Goal: Transaction & Acquisition: Purchase product/service

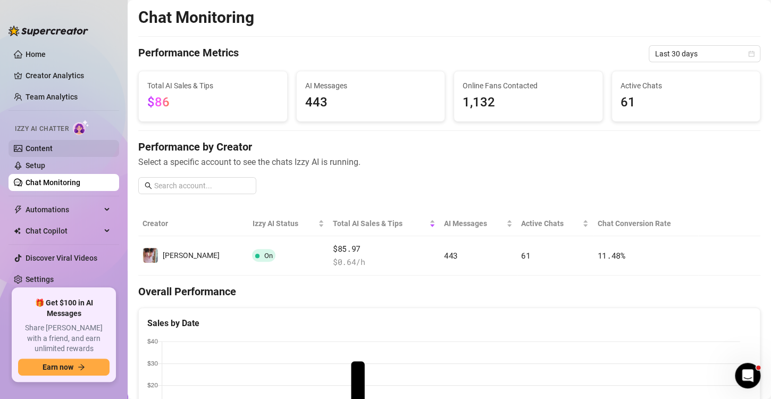
click at [37, 145] on link "Content" at bounding box center [39, 148] width 27 height 9
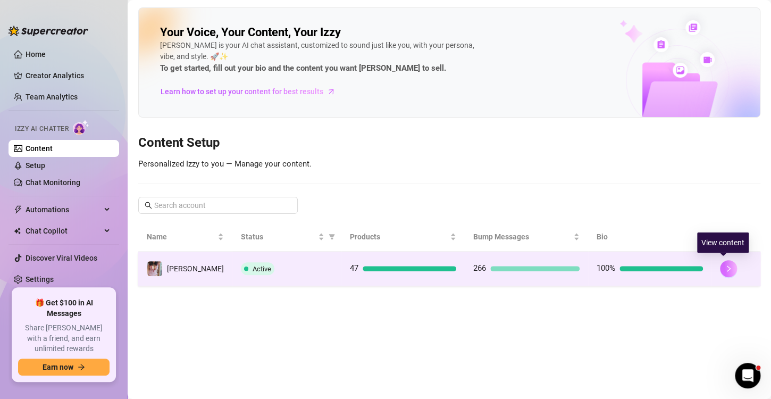
click at [725, 268] on icon "right" at bounding box center [728, 268] width 7 height 7
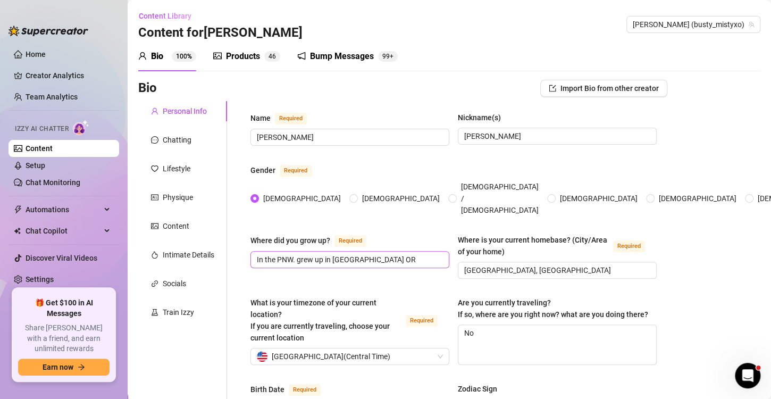
radio input "true"
type input "[DATE]"
click at [241, 54] on div "Products" at bounding box center [243, 56] width 34 height 13
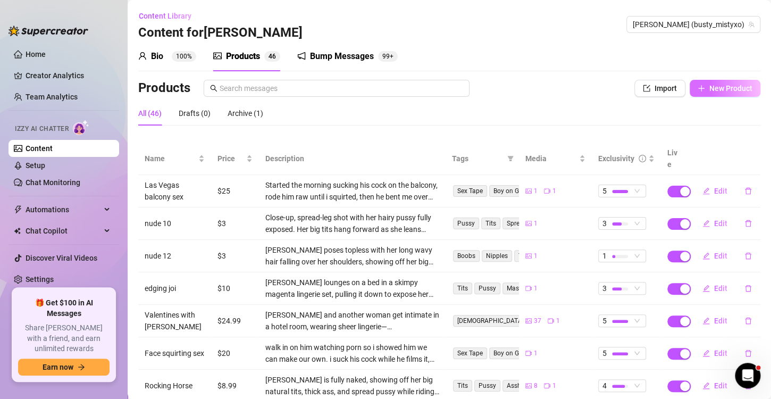
click at [709, 89] on span "New Product" at bounding box center [730, 88] width 43 height 9
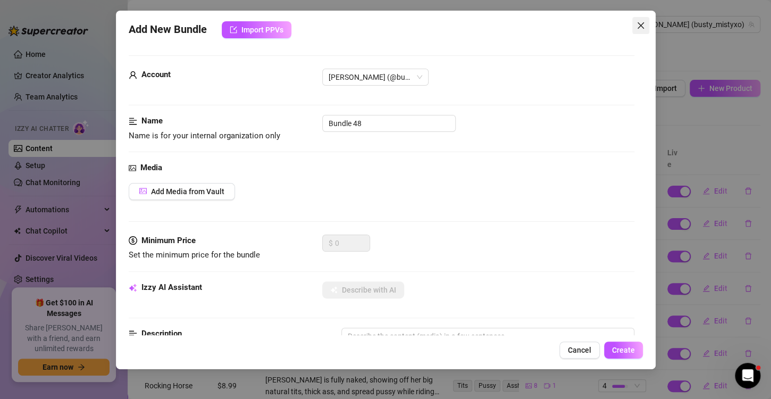
click at [642, 28] on icon "close" at bounding box center [640, 25] width 6 height 6
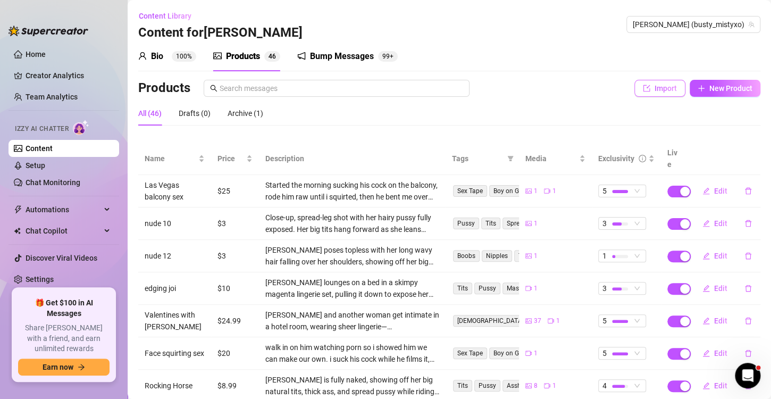
click at [658, 86] on span "Import" at bounding box center [665, 88] width 22 height 9
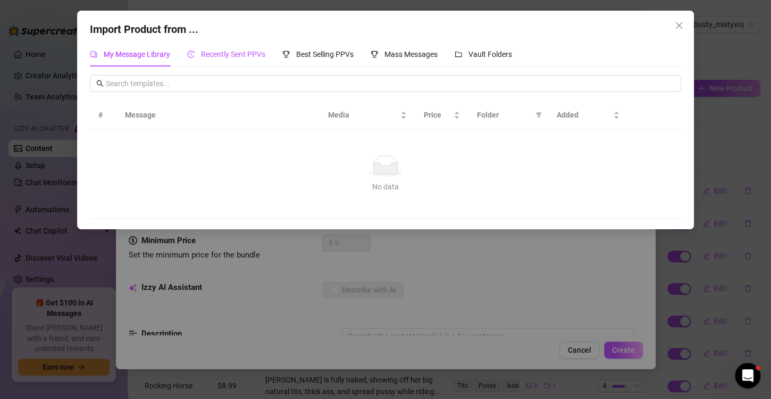
click at [231, 53] on span "Recently Sent PPVs" at bounding box center [233, 54] width 64 height 9
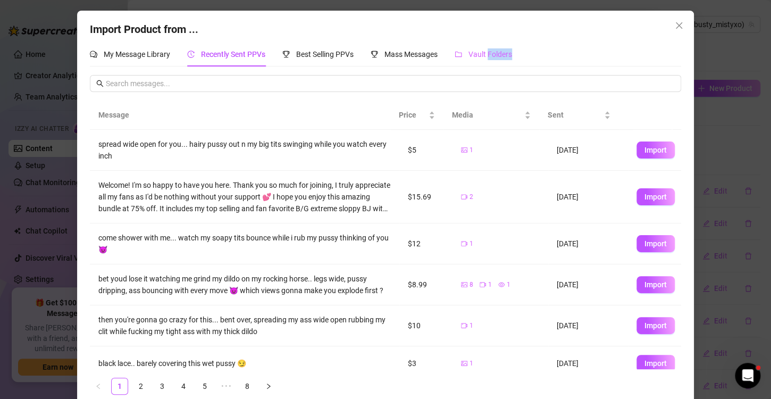
drag, startPoint x: 530, startPoint y: 69, endPoint x: 487, endPoint y: 50, distance: 47.1
click at [487, 50] on div "My Message Library Recently Sent PPVs Best Selling PPVs Mass Messages Vault Fol…" at bounding box center [385, 222] width 591 height 361
click at [487, 50] on span "Vault Folders" at bounding box center [490, 54] width 44 height 9
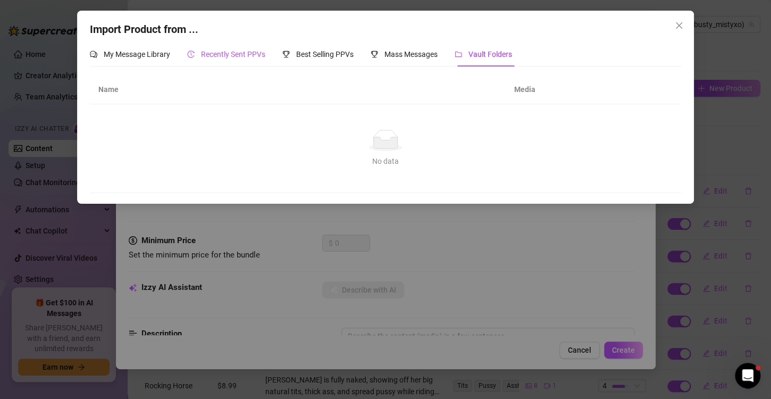
click at [223, 54] on span "Recently Sent PPVs" at bounding box center [233, 54] width 64 height 9
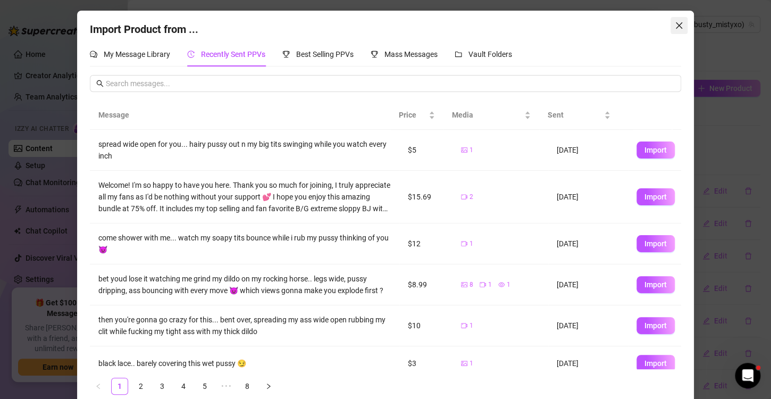
click at [676, 23] on icon "close" at bounding box center [679, 25] width 9 height 9
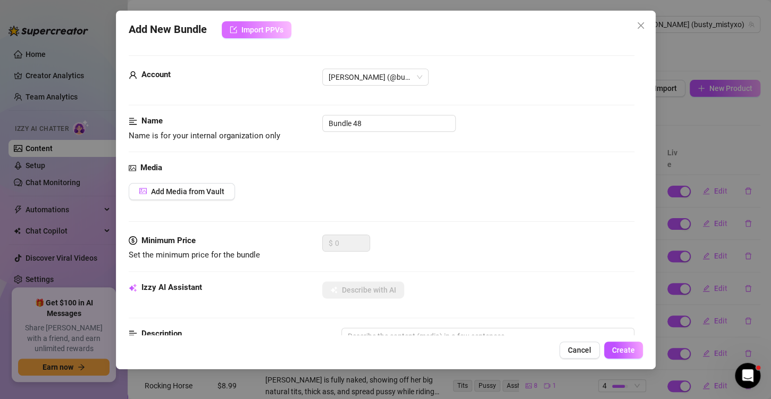
click at [251, 32] on span "Import PPVs" at bounding box center [262, 30] width 42 height 9
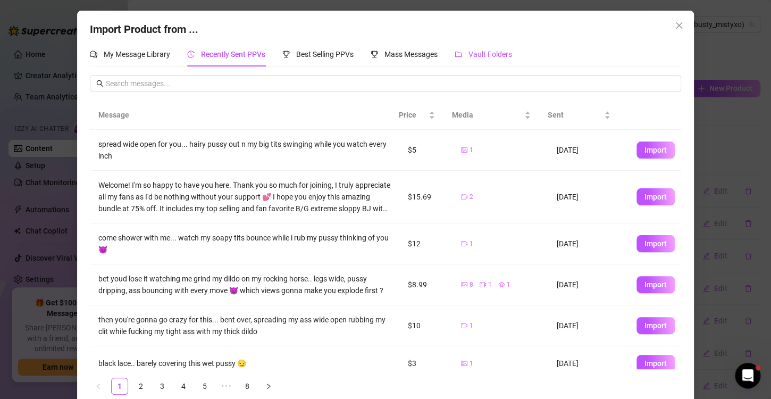
click at [482, 53] on span "Vault Folders" at bounding box center [490, 54] width 44 height 9
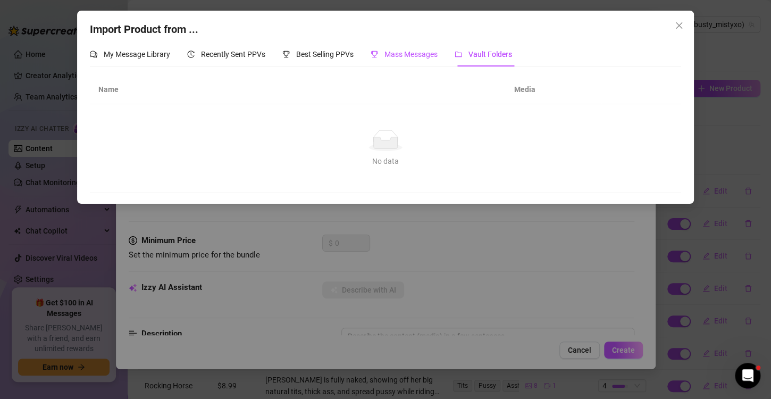
click at [398, 50] on span "Mass Messages" at bounding box center [410, 54] width 53 height 9
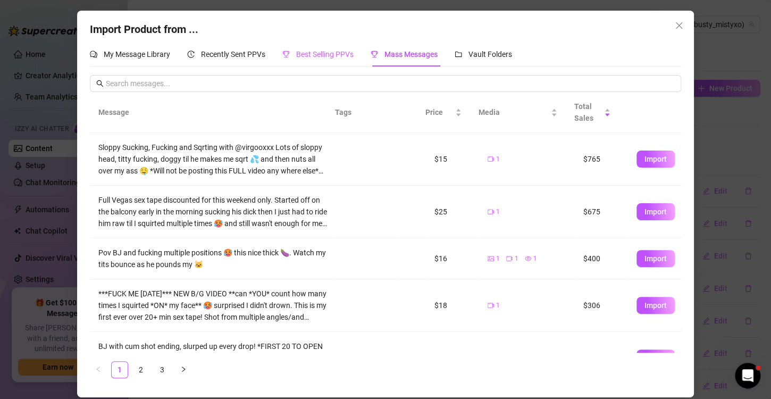
click at [314, 47] on div "Best Selling PPVs" at bounding box center [317, 54] width 71 height 24
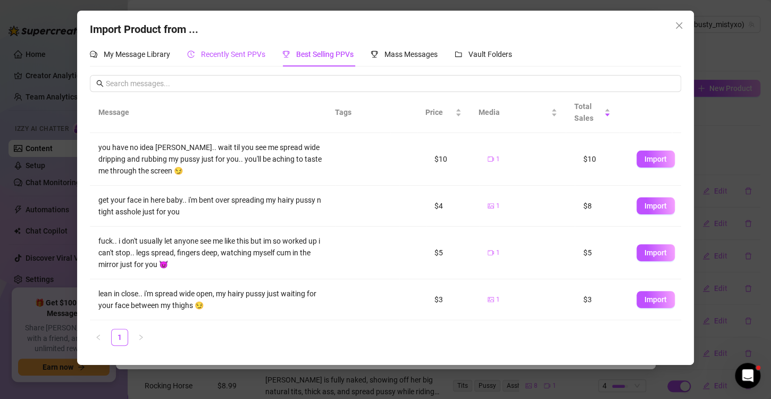
click at [233, 53] on span "Recently Sent PPVs" at bounding box center [233, 54] width 64 height 9
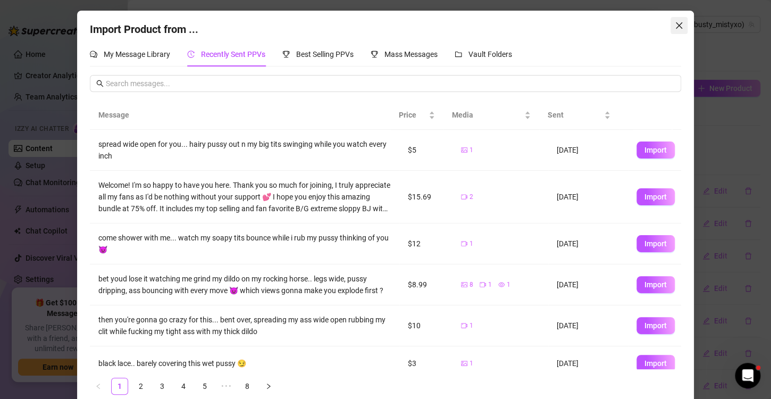
click at [675, 23] on icon "close" at bounding box center [679, 25] width 9 height 9
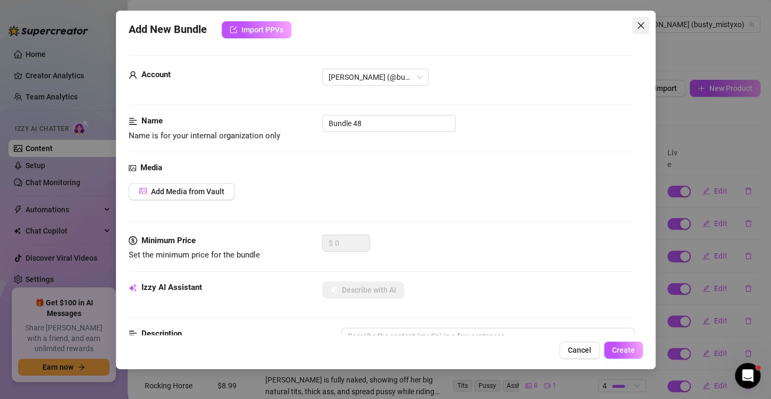
click at [639, 23] on icon "close" at bounding box center [640, 25] width 9 height 9
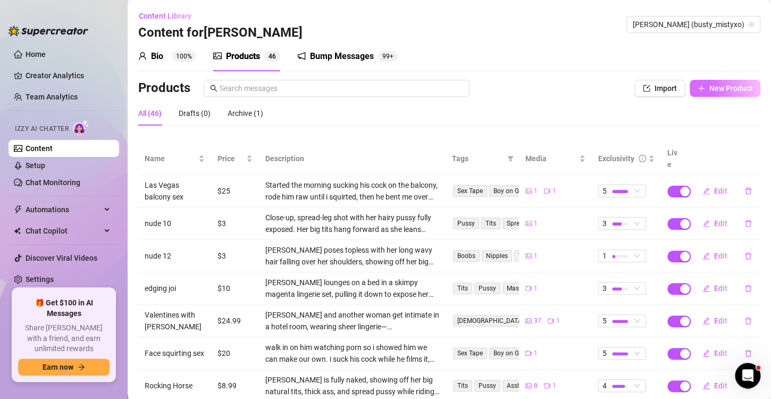
click at [716, 88] on span "New Product" at bounding box center [730, 88] width 43 height 9
type textarea "Type your message here..."
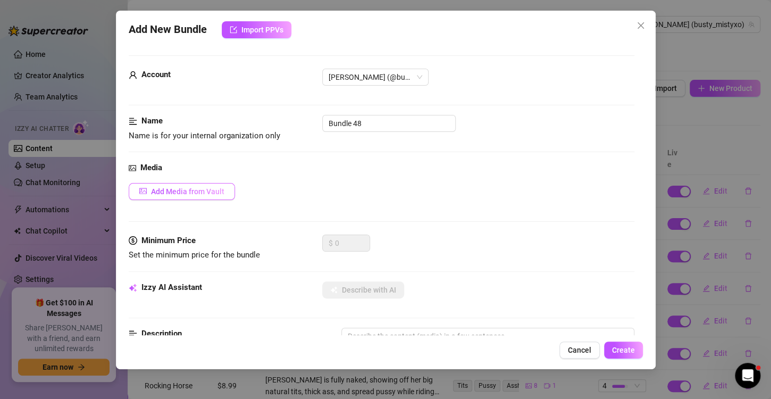
click at [174, 190] on span "Add Media from Vault" at bounding box center [187, 191] width 73 height 9
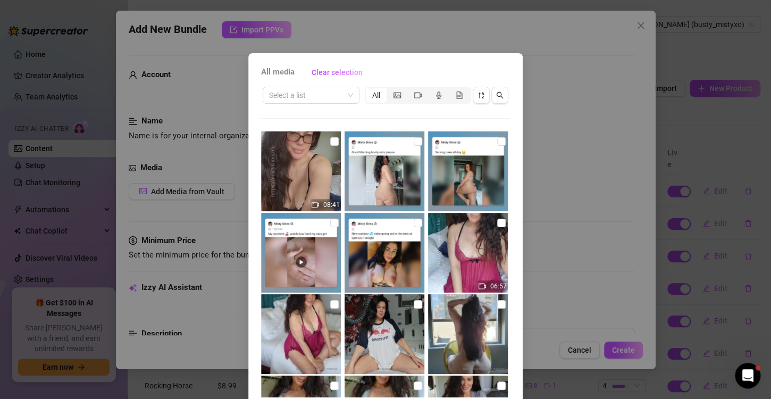
click at [299, 161] on img at bounding box center [301, 171] width 80 height 80
checkbox input "true"
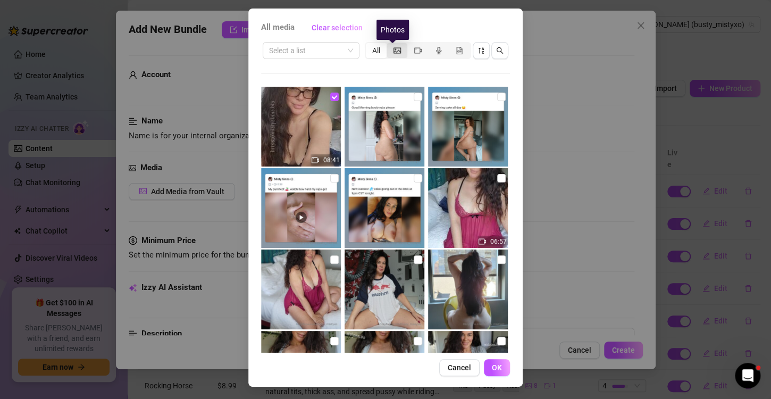
click at [393, 49] on icon "picture" at bounding box center [396, 50] width 7 height 7
click at [389, 45] on input "segmented control" at bounding box center [389, 45] width 0 height 0
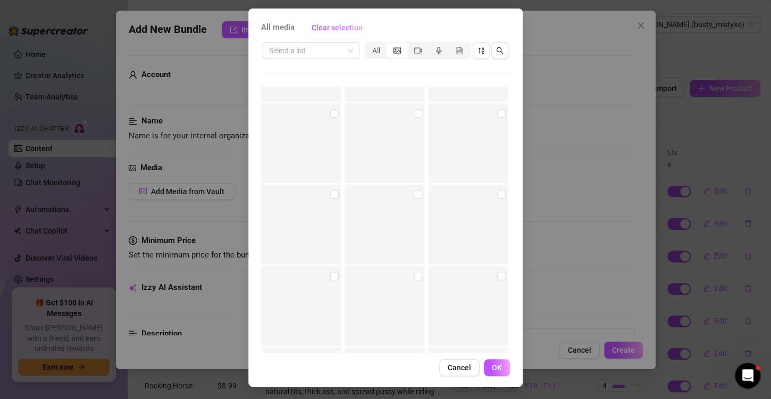
scroll to position [15770, 0]
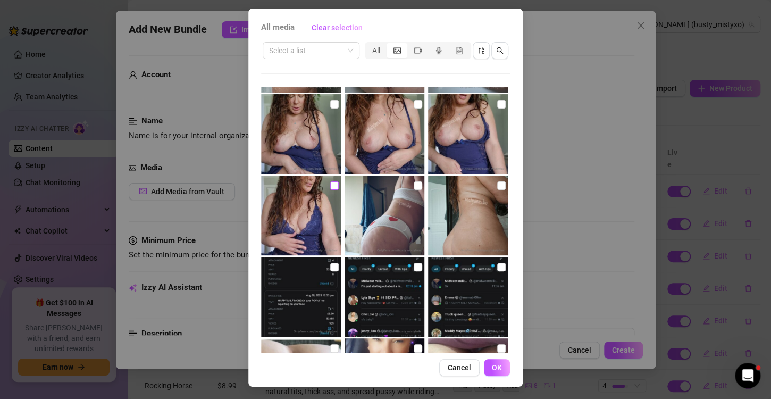
click at [330, 184] on input "checkbox" at bounding box center [334, 185] width 9 height 9
checkbox input "true"
click at [493, 361] on button "OK" at bounding box center [497, 367] width 26 height 17
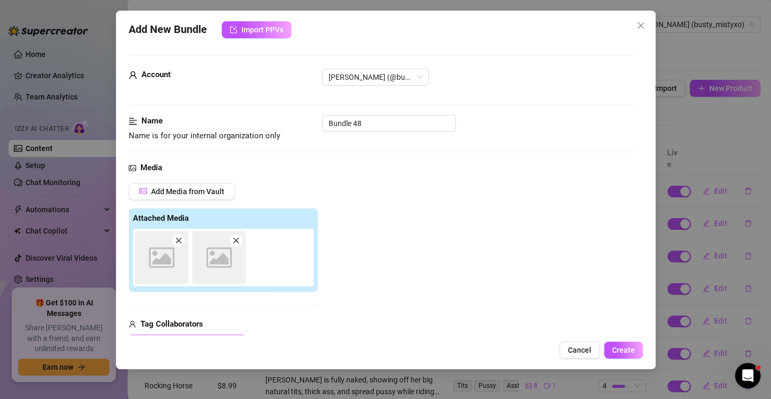
scroll to position [6, 0]
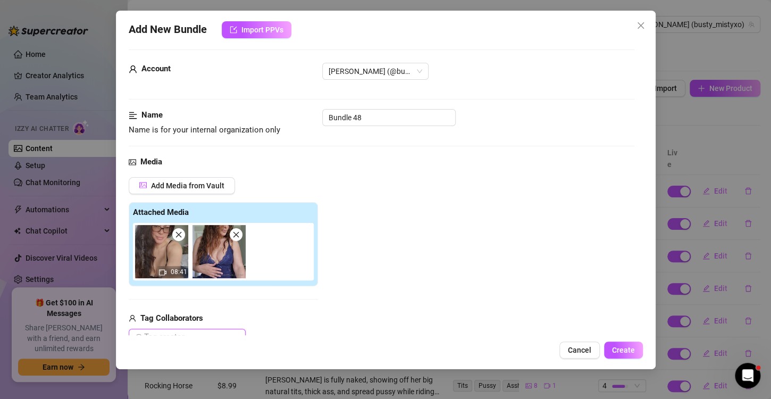
click at [167, 267] on div "08:41" at bounding box center [173, 272] width 30 height 12
click at [235, 236] on icon "close" at bounding box center [235, 234] width 7 height 7
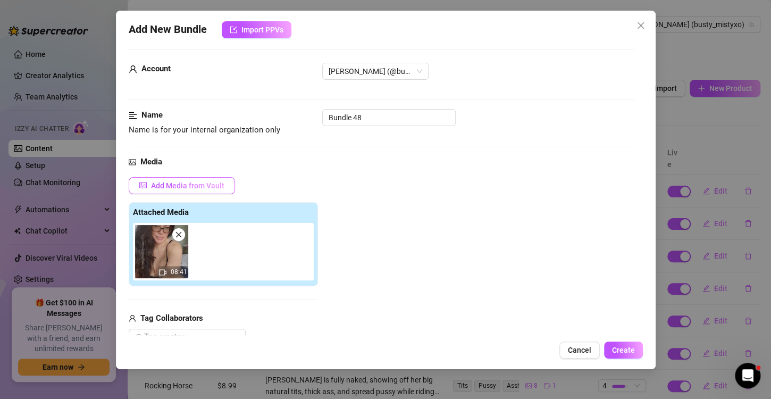
click at [199, 183] on span "Add Media from Vault" at bounding box center [187, 185] width 73 height 9
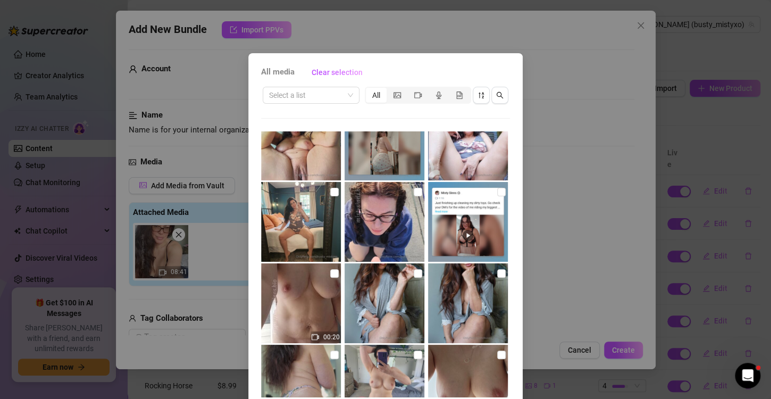
scroll to position [45, 0]
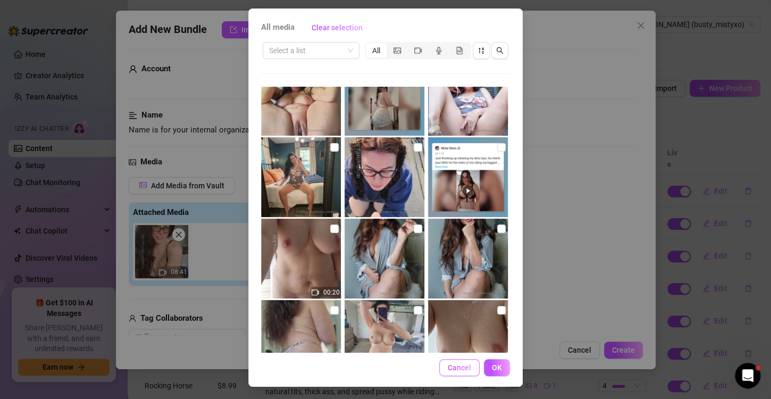
click at [456, 373] on button "Cancel" at bounding box center [459, 367] width 40 height 17
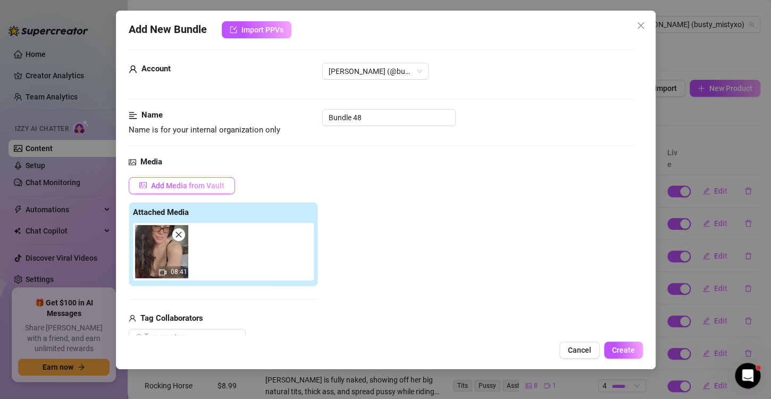
click at [189, 184] on span "Add Media from Vault" at bounding box center [187, 185] width 73 height 9
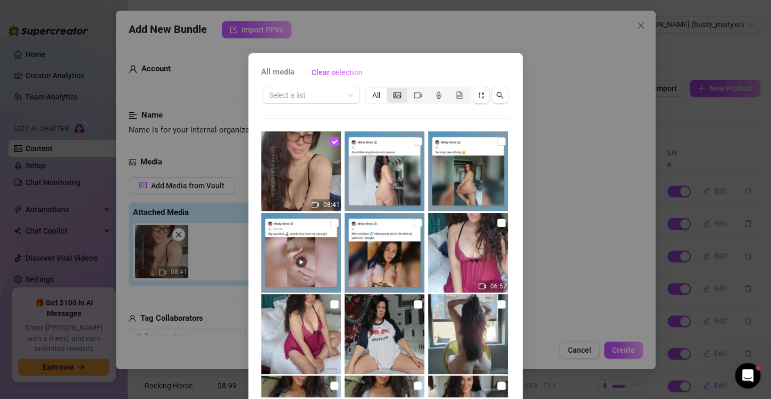
click at [386, 93] on div "segmented control" at bounding box center [396, 95] width 21 height 15
click at [389, 89] on input "segmented control" at bounding box center [389, 89] width 0 height 0
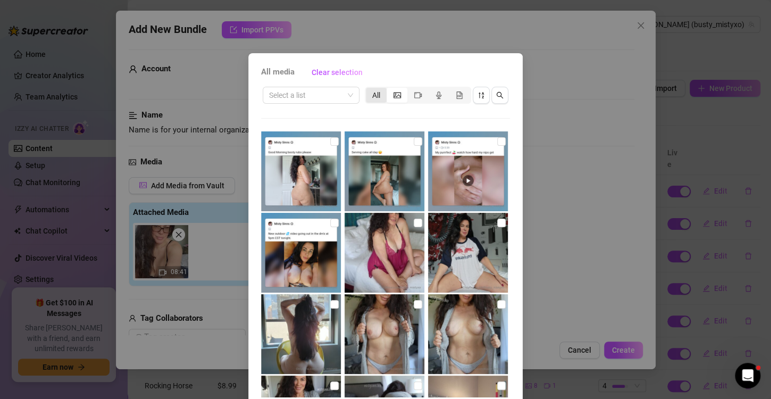
click at [370, 98] on div "All" at bounding box center [376, 95] width 21 height 15
click at [368, 89] on input "All" at bounding box center [368, 89] width 0 height 0
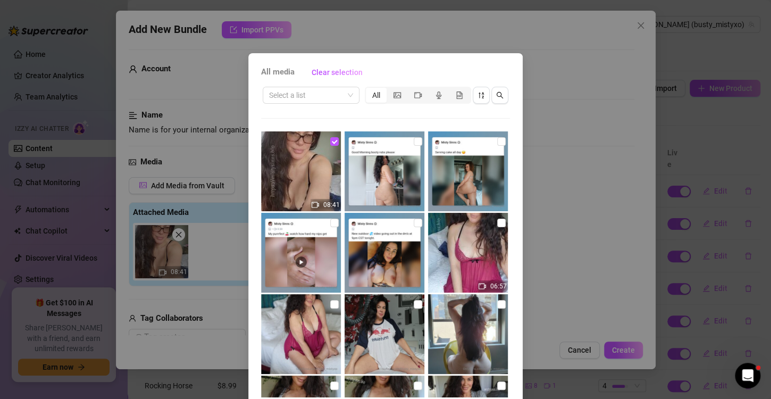
click at [559, 55] on div "All media Clear selection Select a list All 08:41 06:57 00:34 05:51 Cancel OK" at bounding box center [385, 199] width 771 height 399
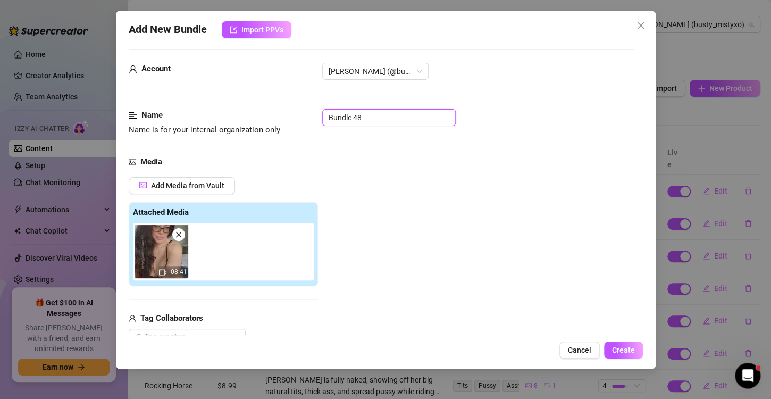
drag, startPoint x: 394, startPoint y: 115, endPoint x: 312, endPoint y: 128, distance: 82.8
click at [312, 128] on div "Name Name is for your internal organization only Bundle 48" at bounding box center [382, 122] width 506 height 27
type input "ultimate foot and ass worship"
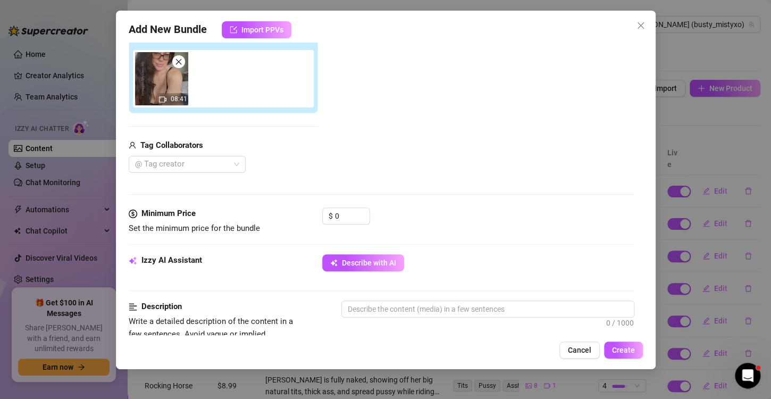
scroll to position [218, 0]
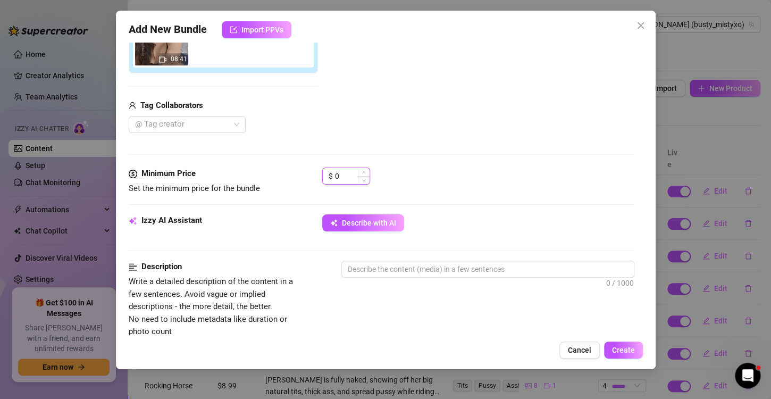
drag, startPoint x: 346, startPoint y: 177, endPoint x: 322, endPoint y: 172, distance: 24.5
click at [322, 172] on div "$ 0" at bounding box center [346, 175] width 48 height 17
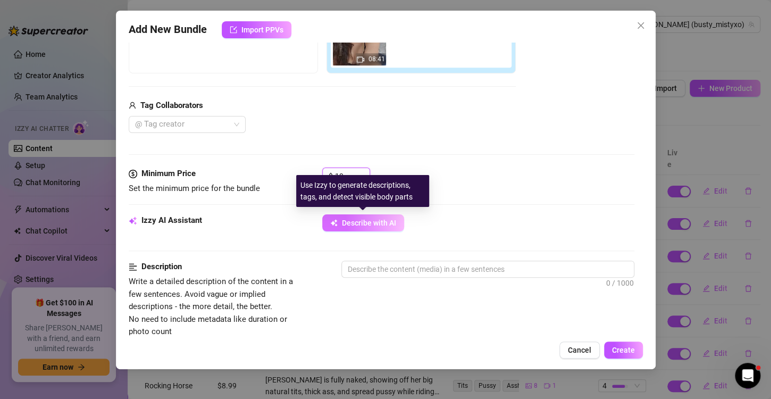
type input "10"
click at [365, 218] on span "Describe with AI" at bounding box center [369, 222] width 54 height 9
type textarea "[PERSON_NAME]"
type textarea "[PERSON_NAME] teases"
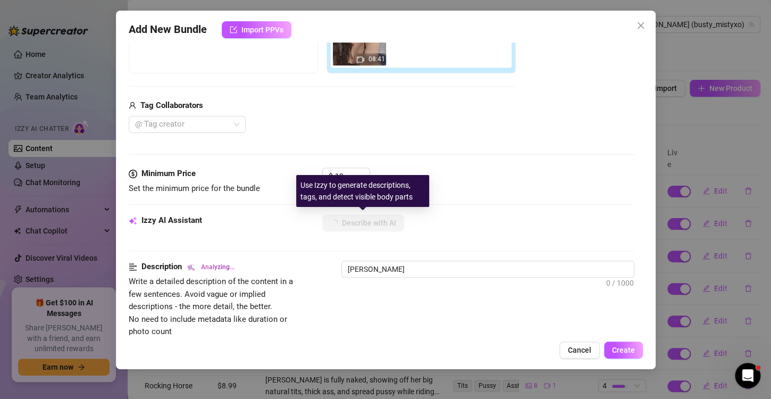
type textarea "[PERSON_NAME] teases"
type textarea "[PERSON_NAME] teases in"
type textarea "[PERSON_NAME] teases in a"
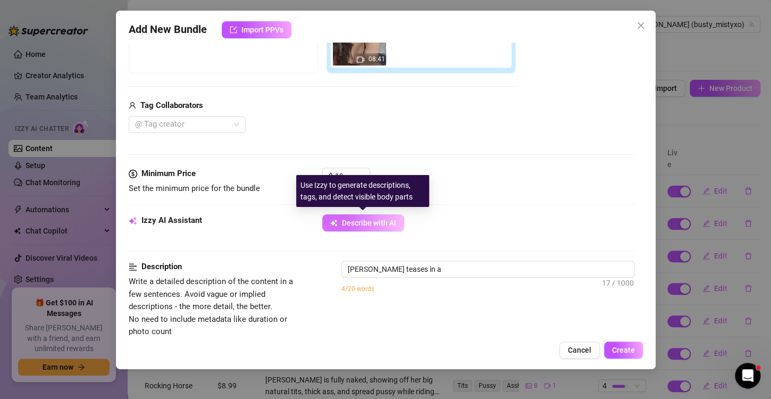
type textarea "[PERSON_NAME] teases in a purple"
type textarea "[PERSON_NAME] teases in a purple lace-trimmed"
type textarea "[PERSON_NAME] teases in a purple lace-trimmed lingerie"
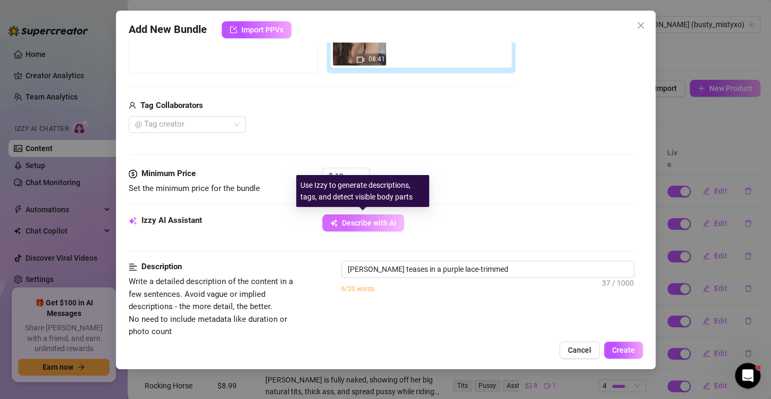
type textarea "[PERSON_NAME] teases in a purple lace-trimmed lingerie"
type textarea "[PERSON_NAME] teases in a purple lace-trimmed lingerie set,"
type textarea "[PERSON_NAME] teases in a purple lace-trimmed lingerie set, showing"
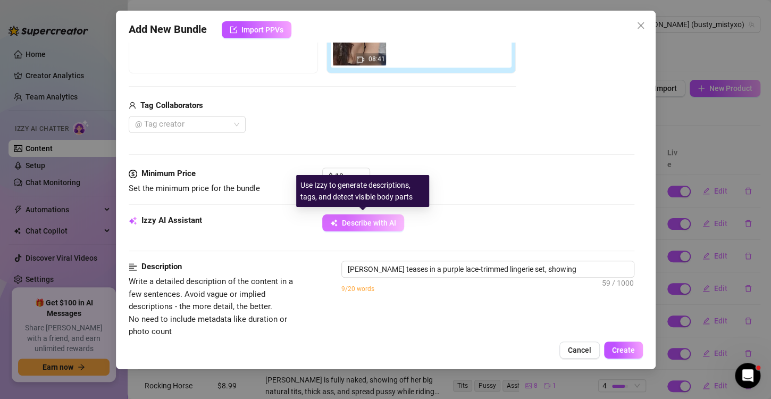
type textarea "[PERSON_NAME] teases in a purple lace-trimmed lingerie set, showing off"
type textarea "[PERSON_NAME] teases in a purple lace-trimmed lingerie set, showing off her"
type textarea "[PERSON_NAME] teases in a purple lace-trimmed lingerie set, showing off her soft"
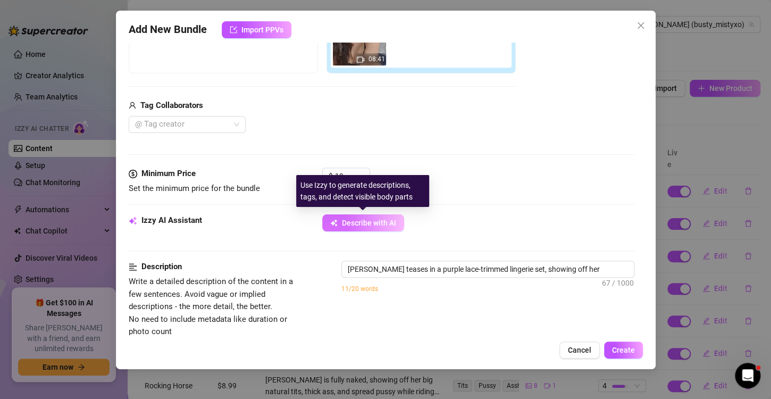
type textarea "[PERSON_NAME] teases in a purple lace-trimmed lingerie set, showing off her soft"
type textarea "[PERSON_NAME] teases in a purple lace-trimmed lingerie set, showing off her sof…"
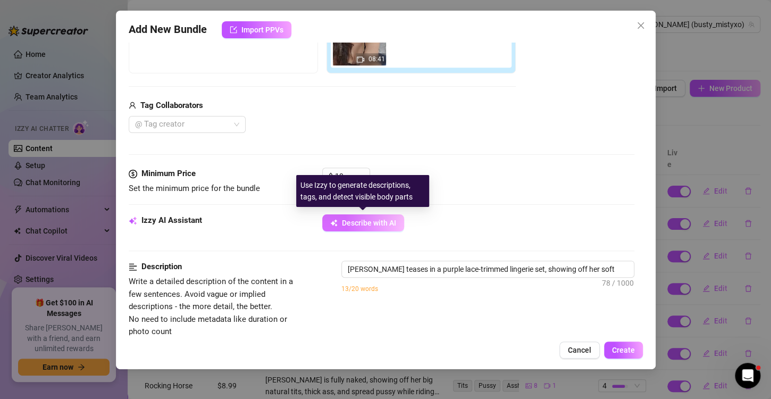
type textarea "[PERSON_NAME] teases in a purple lace-trimmed lingerie set, showing off her sof…"
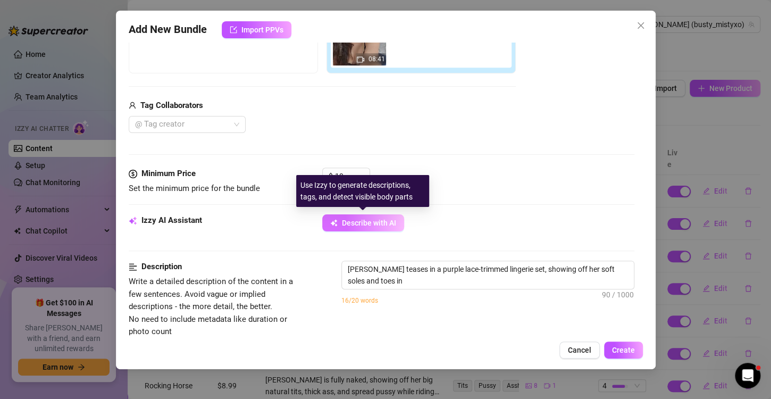
type textarea "[PERSON_NAME] teases in a purple lace-trimmed lingerie set, showing off her sof…"
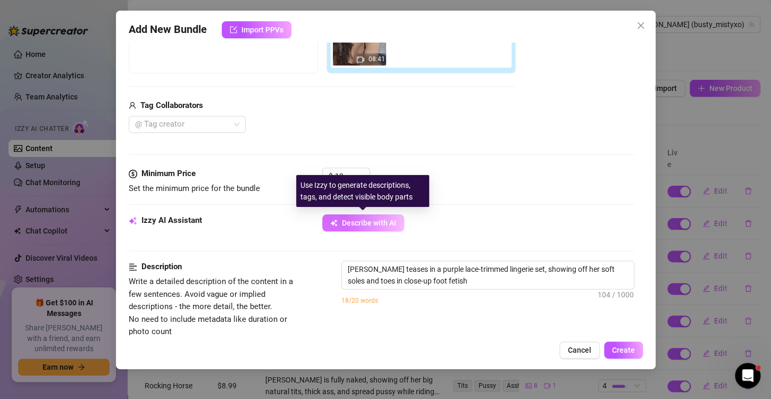
type textarea "[PERSON_NAME] teases in a purple lace-trimmed lingerie set, showing off her sof…"
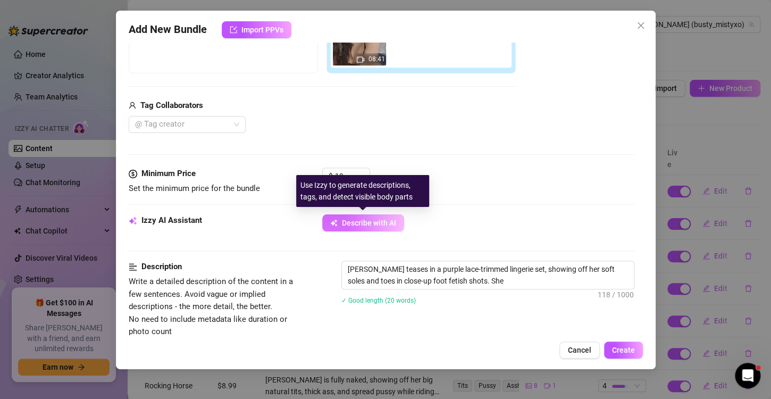
type textarea "[PERSON_NAME] teases in a purple lace-trimmed lingerie set, showing off her sof…"
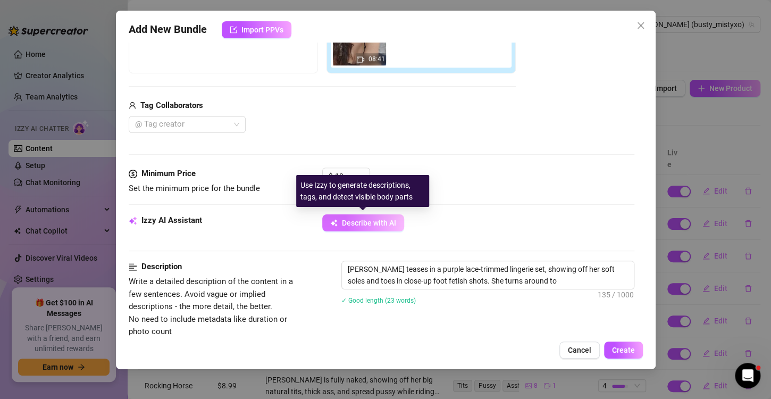
type textarea "[PERSON_NAME] teases in a purple lace-trimmed lingerie set, showing off her sof…"
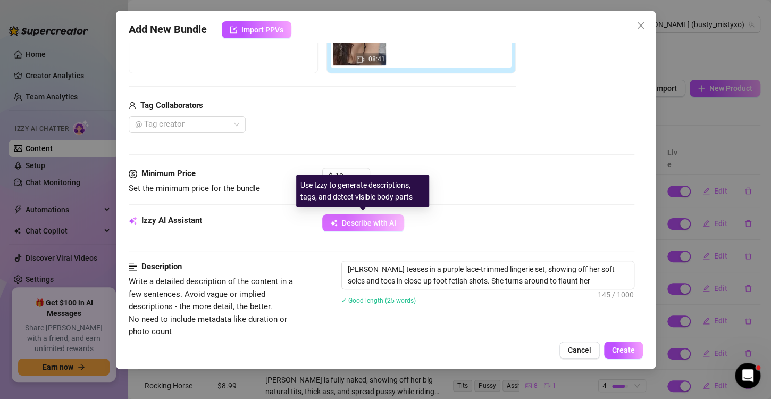
type textarea "[PERSON_NAME] teases in a purple lace-trimmed lingerie set, showing off her sof…"
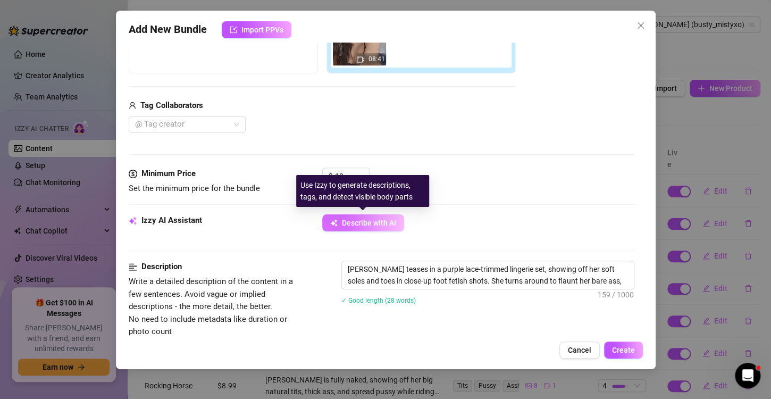
type textarea "[PERSON_NAME] teases in a purple lace-trimmed lingerie set, showing off her sof…"
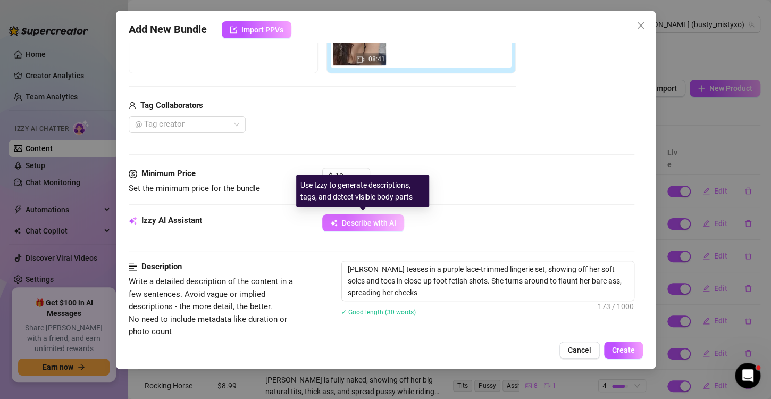
type textarea "[PERSON_NAME] teases in a purple lace-trimmed lingerie set, showing off her sof…"
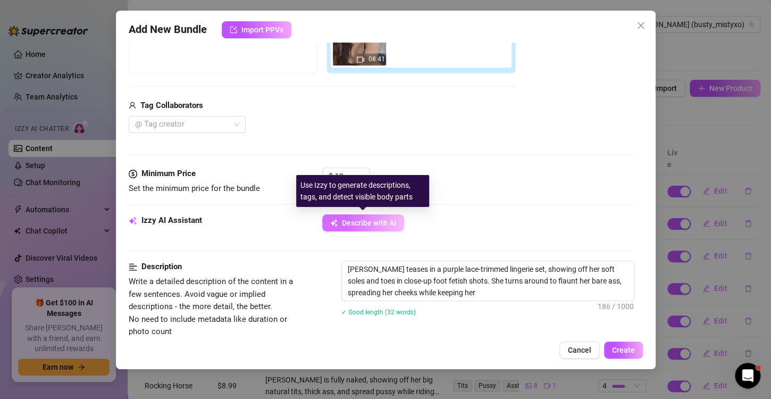
type textarea "[PERSON_NAME] teases in a purple lace-trimmed lingerie set, showing off her sof…"
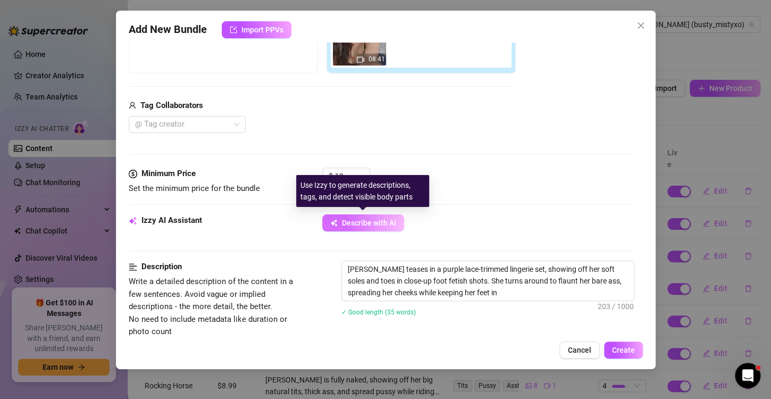
type textarea "[PERSON_NAME] teases in a purple lace-trimmed lingerie set, showing off her sof…"
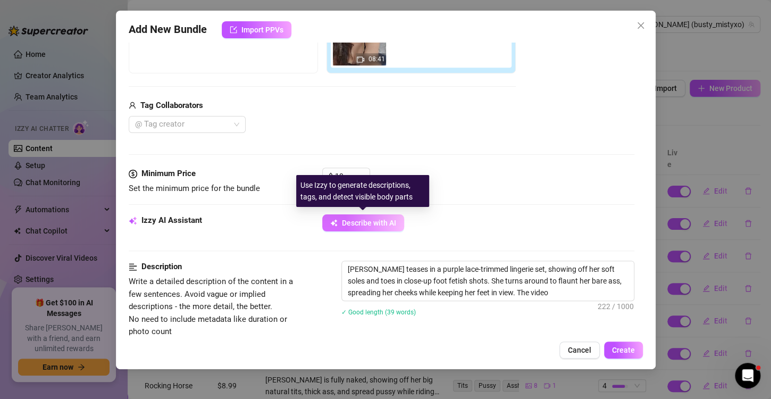
type textarea "[PERSON_NAME] teases in a purple lace-trimmed lingerie set, showing off her sof…"
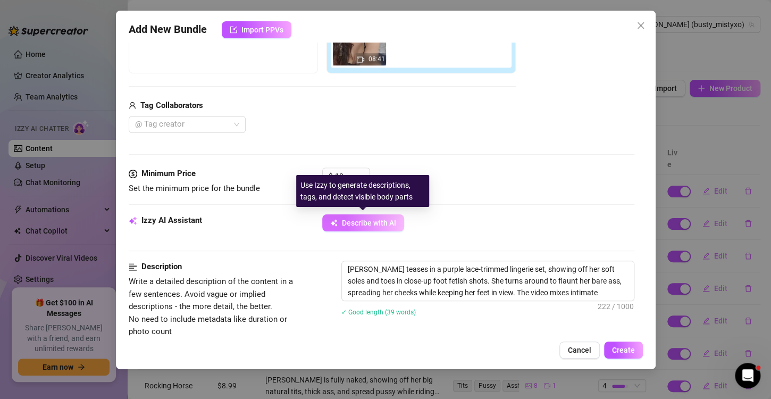
type textarea "[PERSON_NAME] teases in a purple lace-trimmed lingerie set, showing off her sof…"
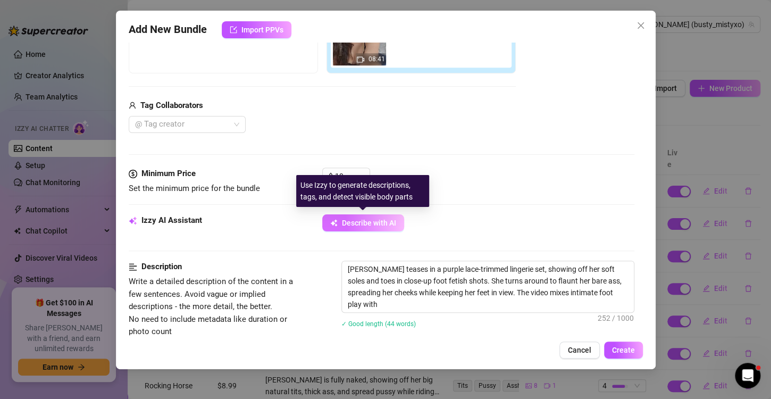
type textarea "[PERSON_NAME] teases in a purple lace-trimmed lingerie set, showing off her sof…"
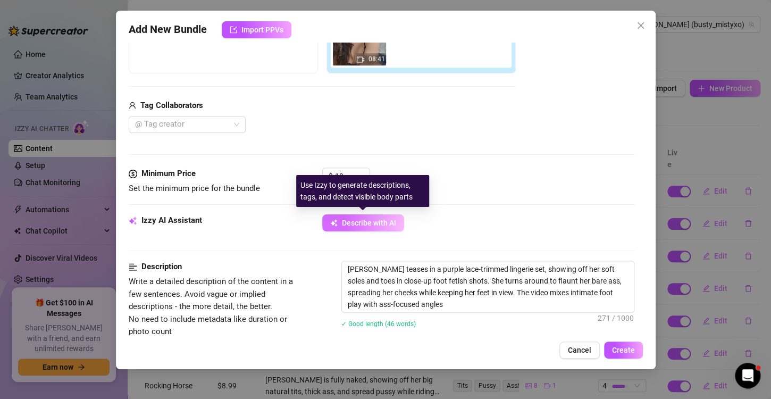
type textarea "[PERSON_NAME] teases in a purple lace-trimmed lingerie set, showing off her sof…"
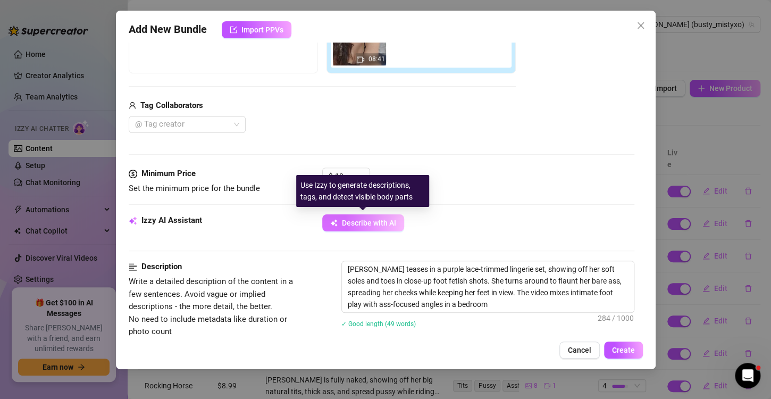
type textarea "[PERSON_NAME] teases in a purple lace-trimmed lingerie set, showing off her sof…"
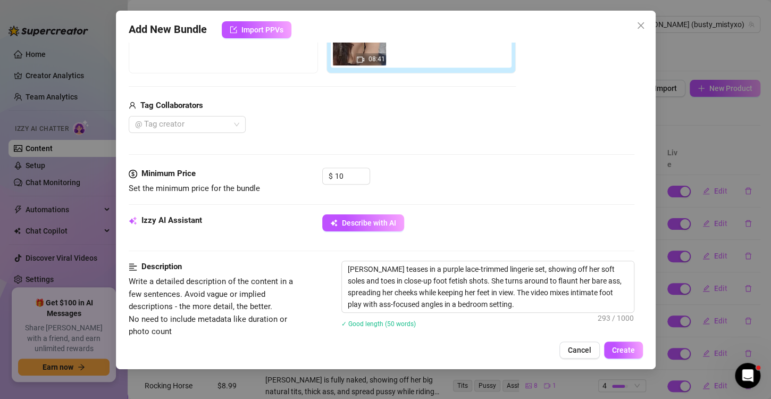
scroll to position [474, 0]
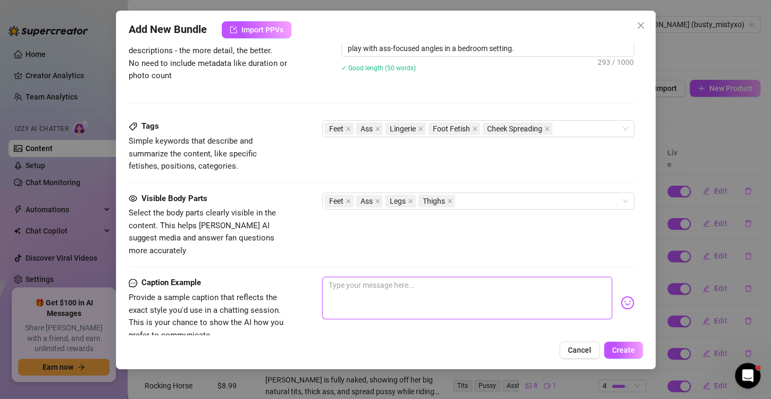
click at [448, 283] on textarea at bounding box center [467, 297] width 290 height 43
click at [353, 276] on textarea at bounding box center [467, 297] width 290 height 43
type textarea "d"
type textarea "di"
type textarea "dir"
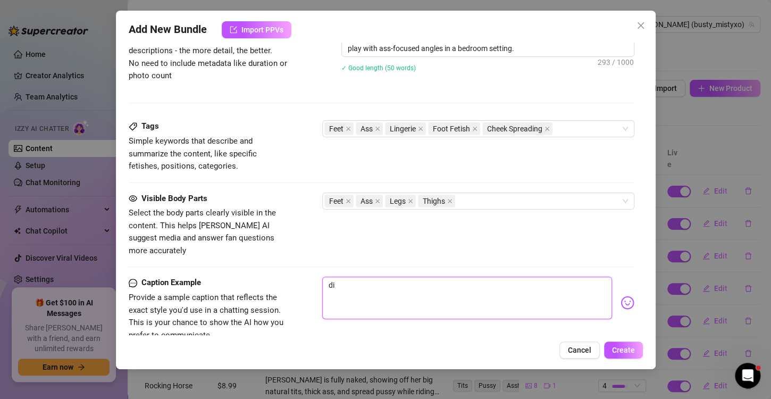
type textarea "dir"
type textarea "dirt"
type textarea "dirty"
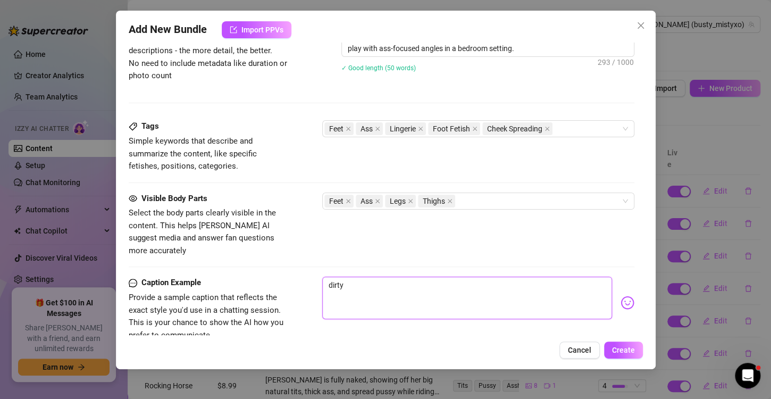
type textarea "dirty"
type textarea "dirty f"
type textarea "dirty fe"
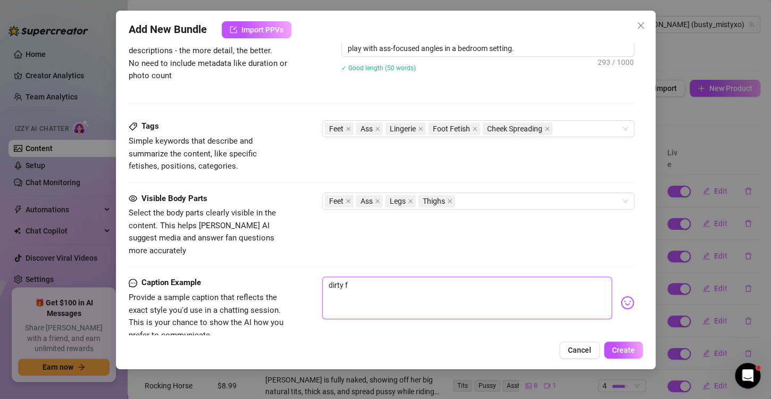
type textarea "dirty fe"
type textarea "dirty fee"
type textarea "dirty feet"
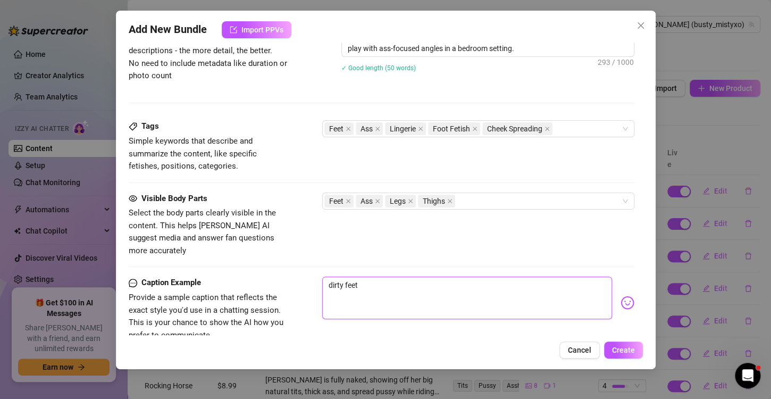
type textarea "dirty feet"
type textarea "dirty feet a"
type textarea "dirty feet an"
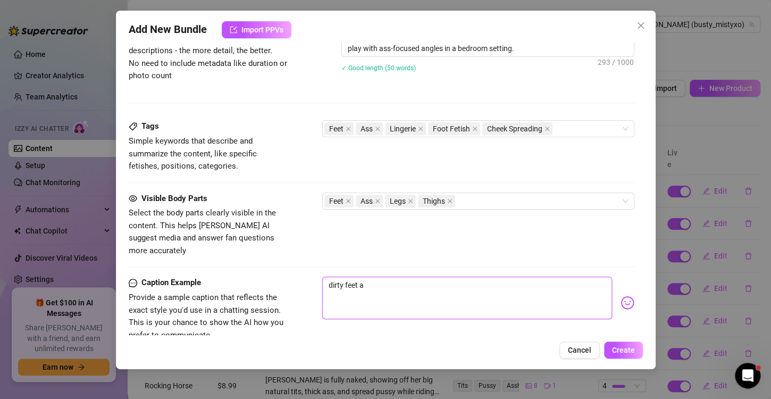
type textarea "dirty feet an"
type textarea "dirty feet and"
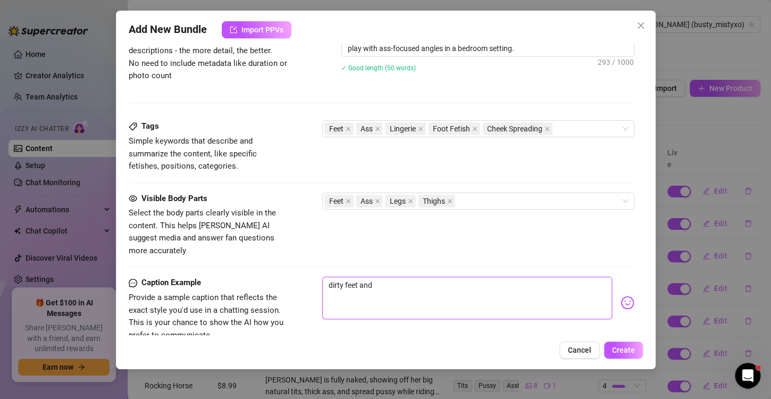
type textarea "dirty feet and a"
type textarea "dirty feet and as"
type textarea "dirty feet and ass"
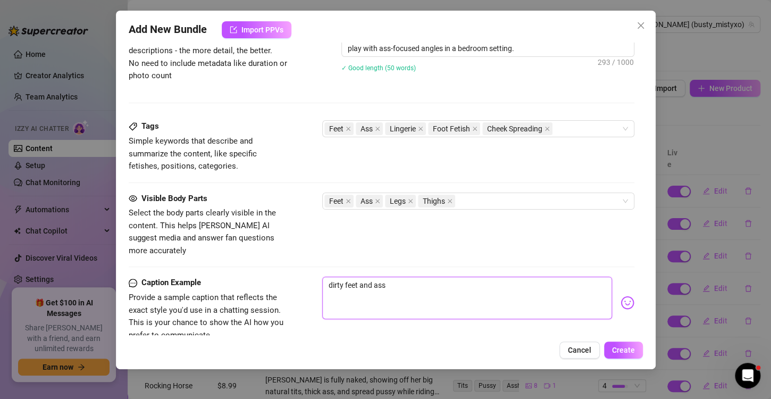
type textarea "dirty feet and ass"
type textarea "dirty feet and ass d"
type textarea "dirty feet and ass do"
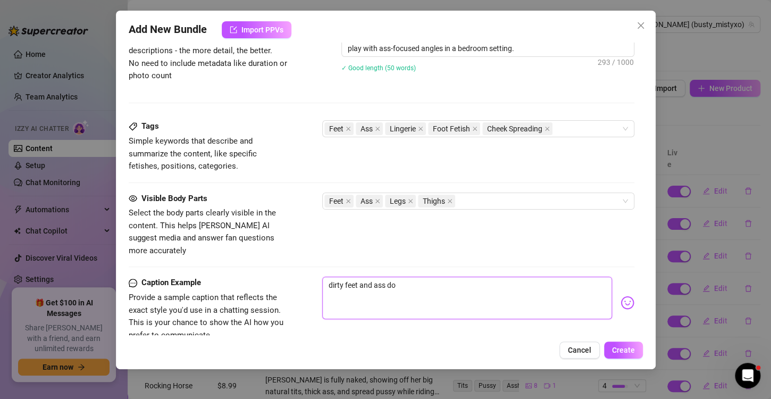
type textarea "dirty feet and ass dom"
type textarea "dirty feet and ass domi"
type textarea "dirty feet and ass [PERSON_NAME]"
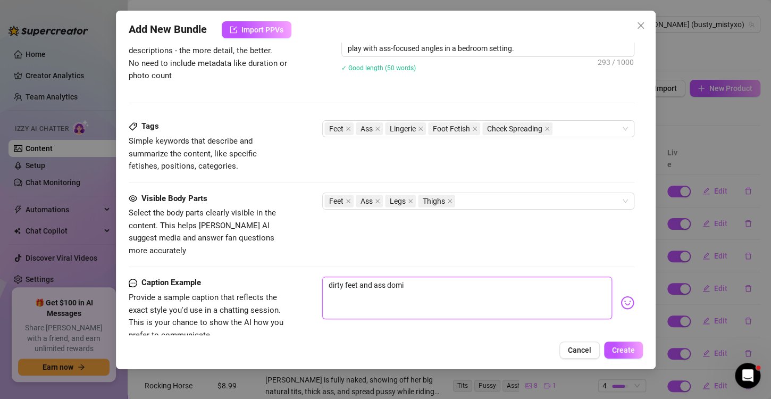
type textarea "dirty feet and ass [PERSON_NAME]"
type textarea "dirty feet and ass domina"
type textarea "dirty feet and ass dominat"
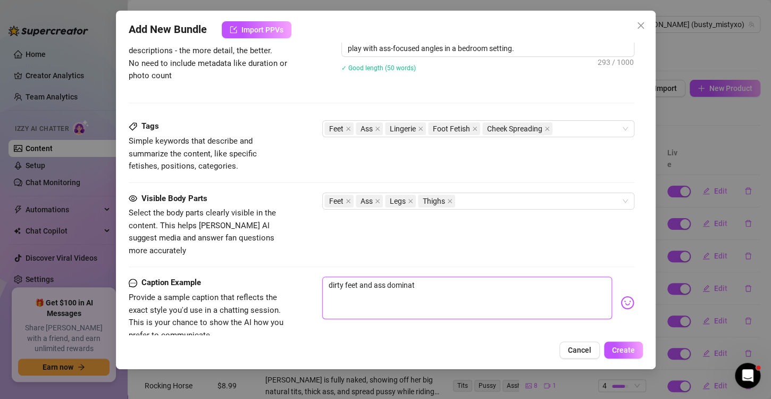
type textarea "dirty feet and ass dominati"
type textarea "dirty feet and ass dominatio"
type textarea "dirty feet and ass domination"
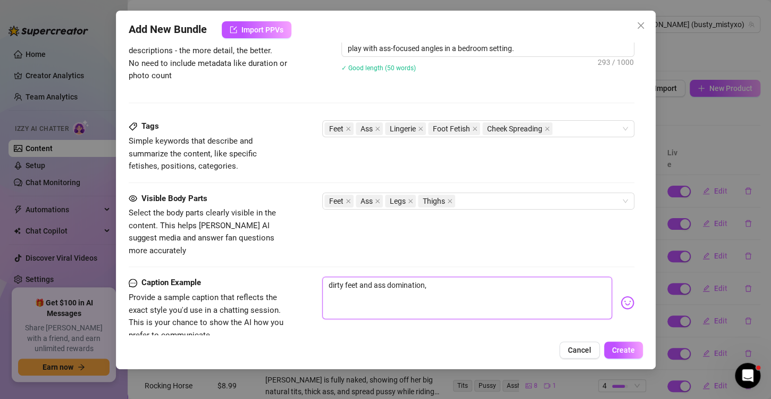
type textarea "dirty feet and ass domination,"
type textarea "dirty feet and ass domination, t"
type textarea "dirty feet and ass domination, th"
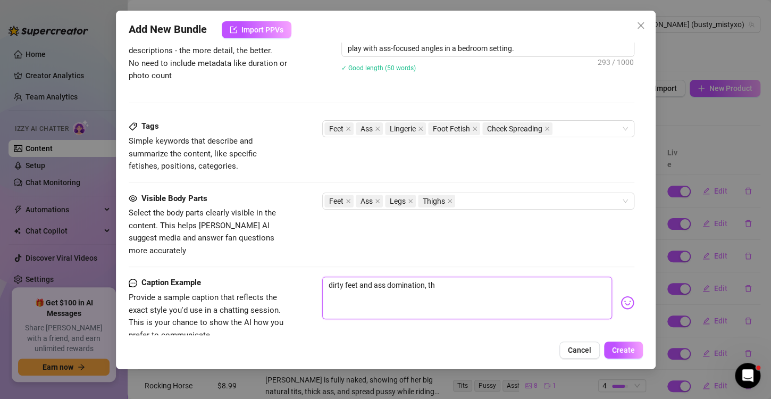
type textarea "dirty feet and ass domination, the"
type textarea "dirty feet and ass domination, the u"
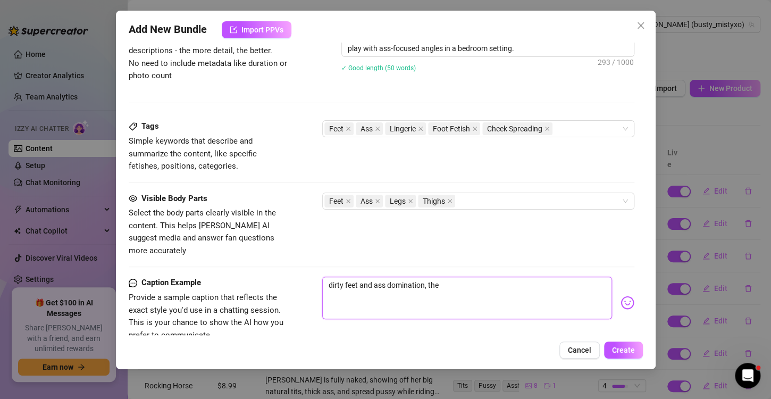
type textarea "dirty feet and ass domination, the u"
type textarea "dirty feet and ass domination, the ul"
type textarea "dirty feet and ass domination, the ult"
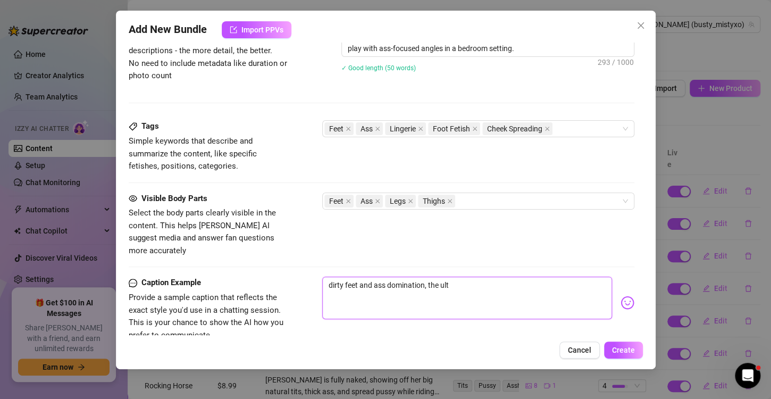
type textarea "dirty feet and ass domination, the ulti"
type textarea "dirty feet and ass domination, the ultim"
type textarea "dirty feet and ass domination, the ultima"
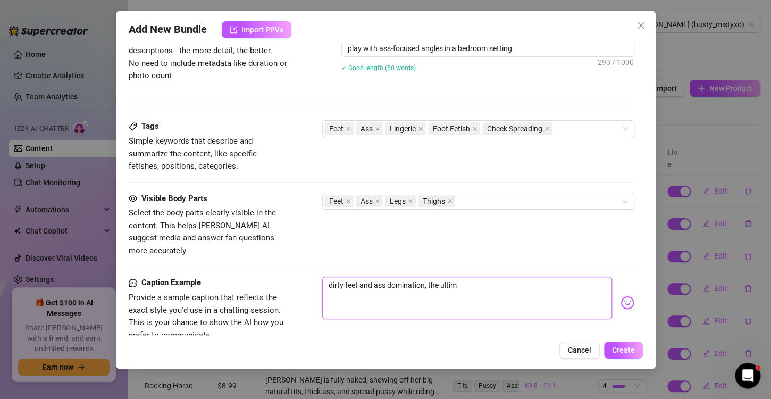
type textarea "dirty feet and ass domination, the ultima"
type textarea "dirty feet and ass domination, the ultimat"
type textarea "dirty feet and ass domination, the ultimate"
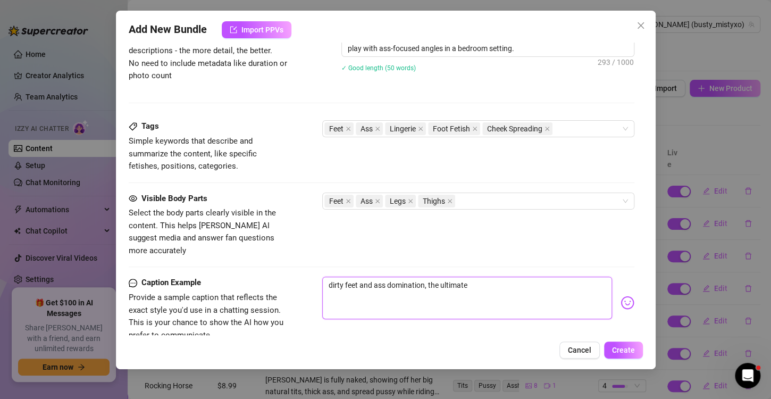
type textarea "dirty feet and ass domination, the ultimate"
type textarea "dirty feet and ass domination, the ultimate w"
type textarea "dirty feet and ass domination, the ultimate wo"
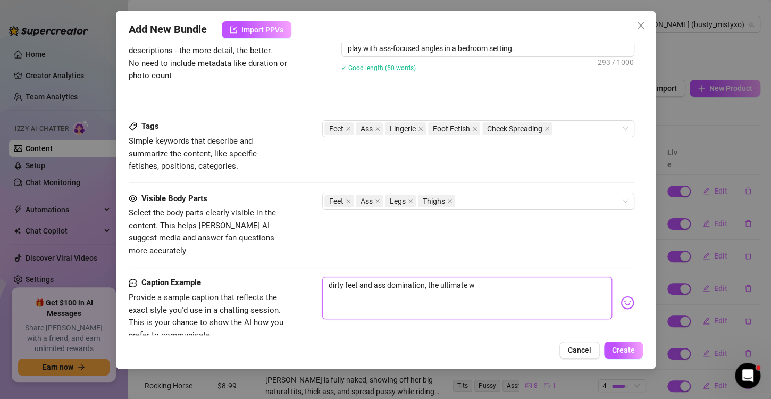
type textarea "dirty feet and ass domination, the ultimate wo"
type textarea "dirty feet and ass domination, the ultimate wor"
type textarea "dirty feet and ass domination, the ultimate wors"
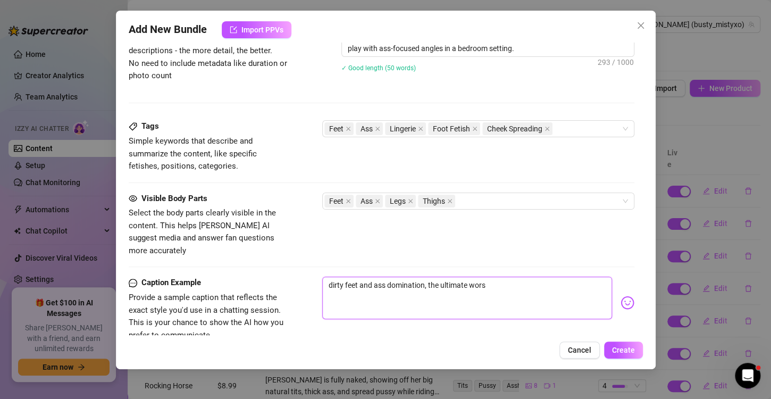
type textarea "dirty feet and ass domination, the ultimate worsh"
type textarea "dirty feet and ass domination, the ultimate worshi"
click at [353, 276] on textarea "dirty feet and ass domination, the ultimate worship fantasy. full views of my f…" at bounding box center [467, 297] width 290 height 43
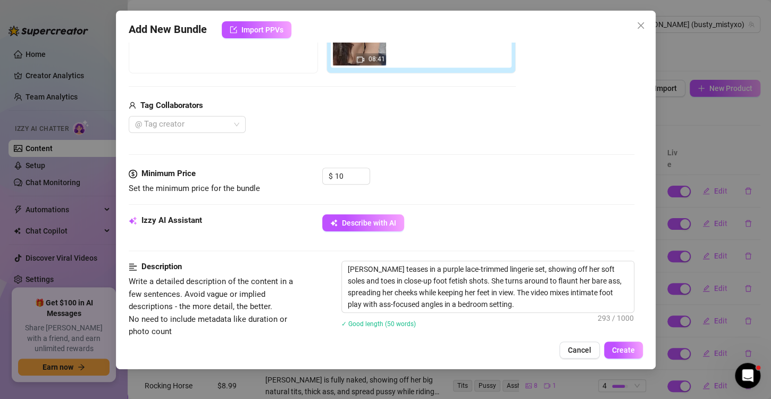
scroll to position [0, 0]
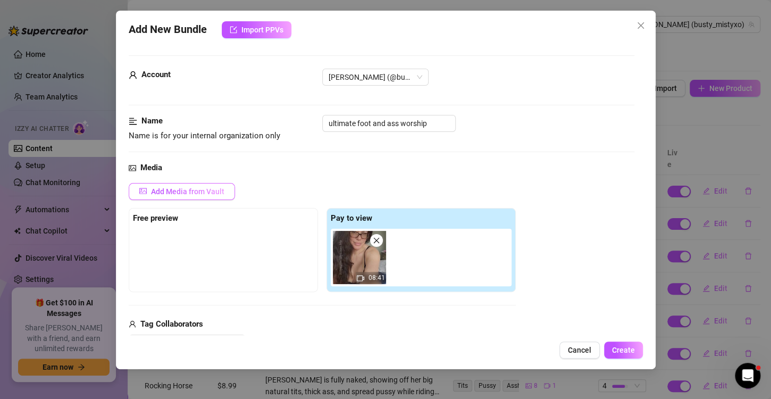
click at [189, 189] on span "Add Media from Vault" at bounding box center [187, 191] width 73 height 9
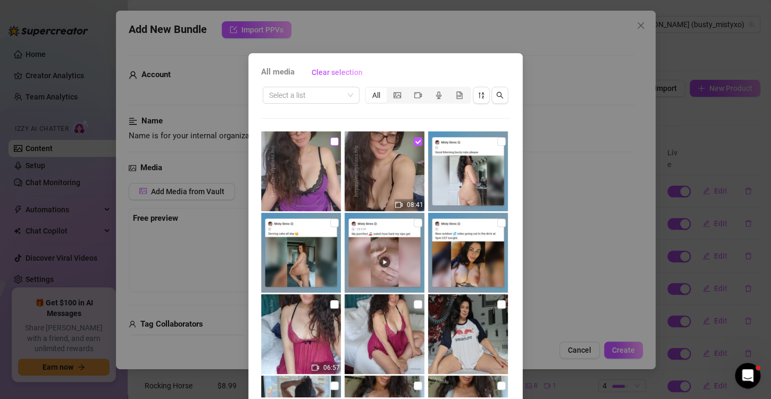
click at [330, 140] on input "checkbox" at bounding box center [334, 141] width 9 height 9
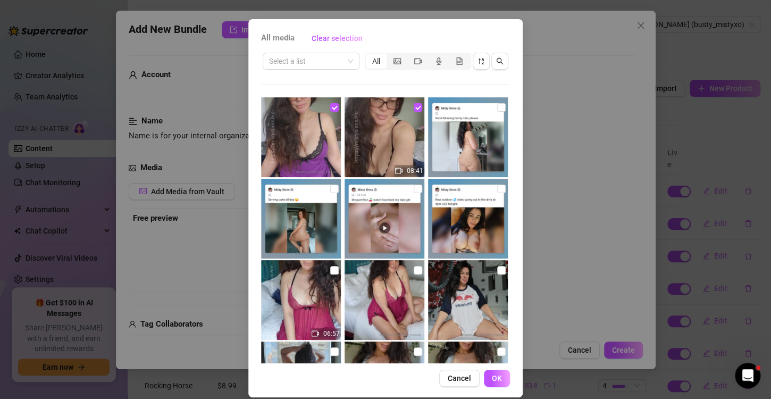
scroll to position [45, 0]
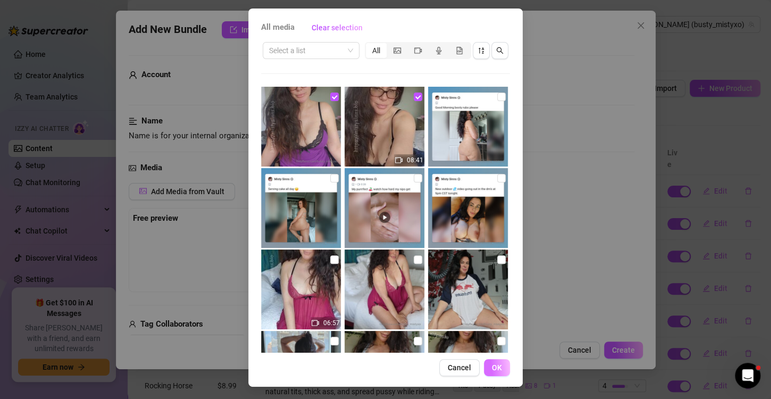
click at [495, 363] on span "OK" at bounding box center [497, 367] width 10 height 9
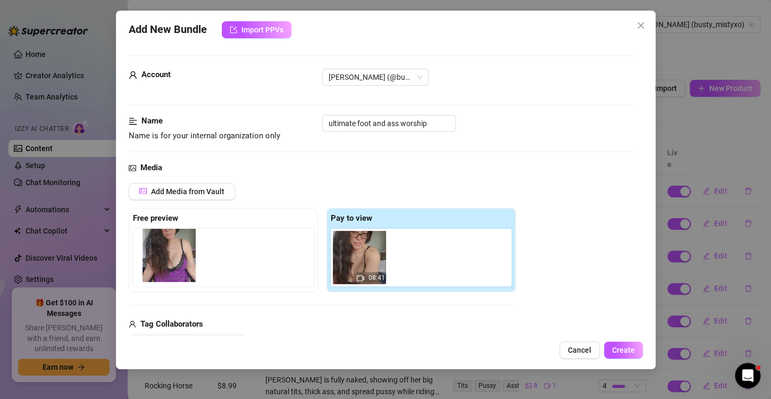
drag, startPoint x: 424, startPoint y: 242, endPoint x: 162, endPoint y: 240, distance: 262.1
click at [162, 240] on div "Free preview Pay to view 08:41" at bounding box center [322, 250] width 387 height 84
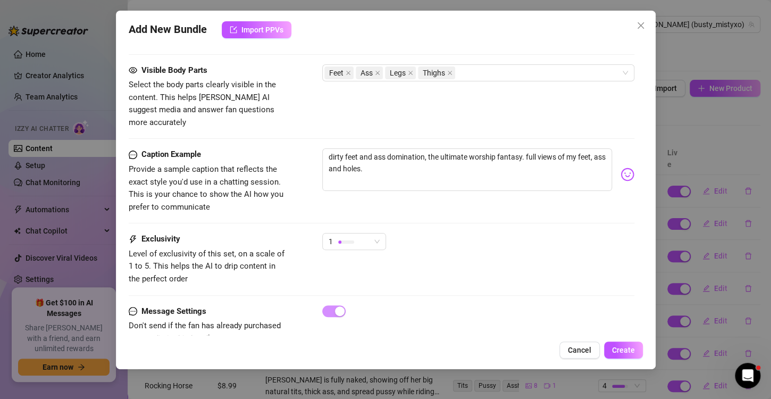
scroll to position [617, 0]
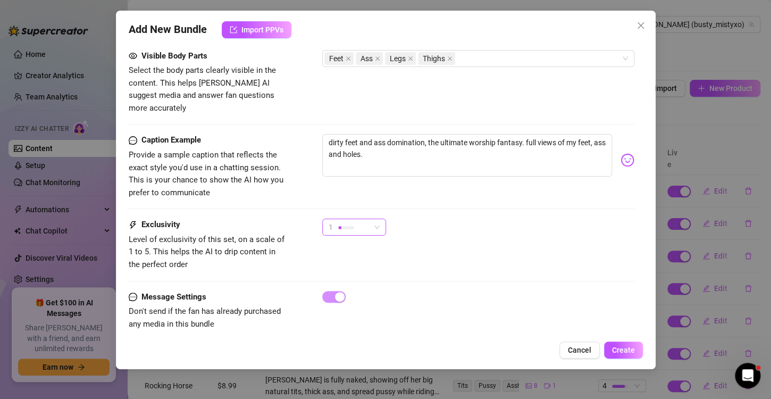
click at [377, 219] on span "1" at bounding box center [354, 227] width 51 height 16
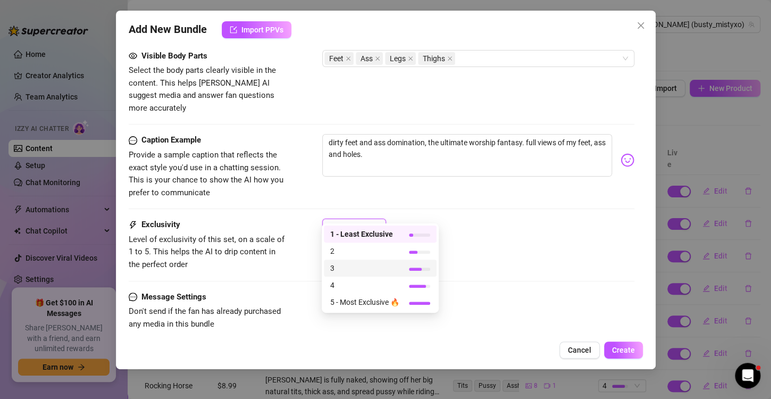
click at [366, 268] on span "3" at bounding box center [364, 268] width 69 height 12
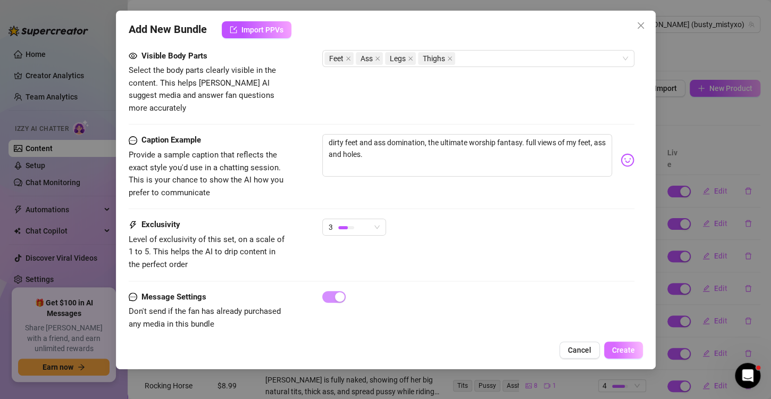
click at [623, 350] on span "Create" at bounding box center [623, 350] width 23 height 9
